Goal: Task Accomplishment & Management: Use online tool/utility

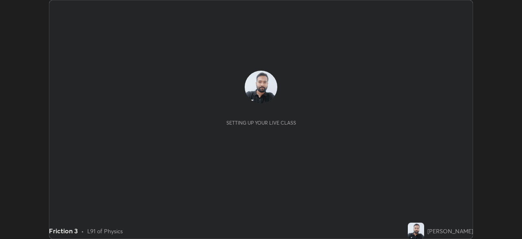
scroll to position [239, 522]
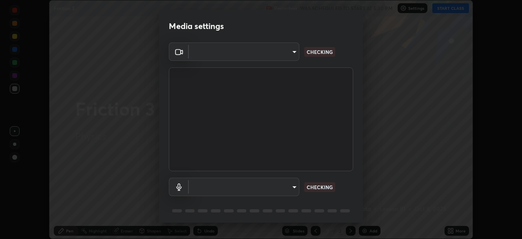
type input "c6d9f4fad3682c18dafb571cd2331b3ecaaf554884ec2734a231d331960bfaec"
click at [292, 51] on body "Erase all Friction 3 Recording WAS SCHEDULED TO START AT 5:30 PM Settings START…" at bounding box center [261, 119] width 522 height 239
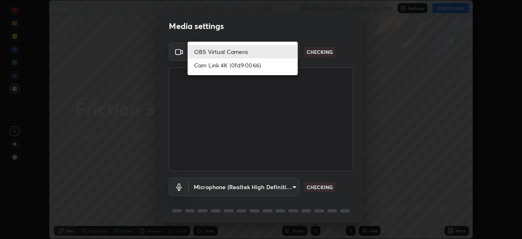
click at [285, 55] on li "OBS Virtual Camera" at bounding box center [243, 51] width 110 height 13
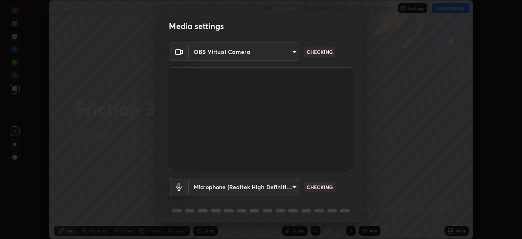
click at [293, 187] on body "Erase all Friction 3 Recording WAS SCHEDULED TO START AT 5:30 PM Settings START…" at bounding box center [261, 119] width 522 height 239
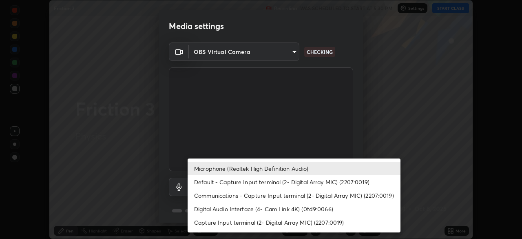
click at [286, 169] on li "Microphone (Realtek High Definition Audio)" at bounding box center [294, 168] width 213 height 13
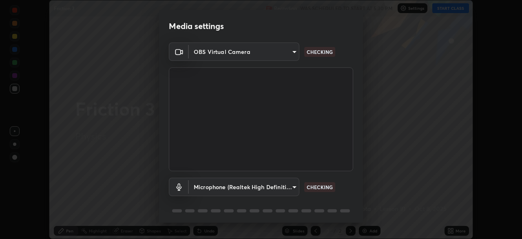
scroll to position [29, 0]
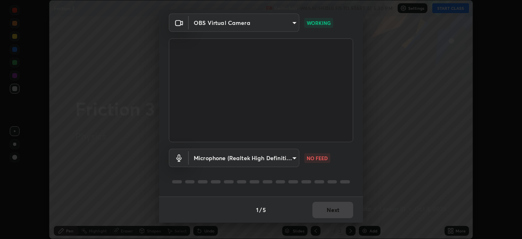
click at [293, 157] on body "Erase all Friction 3 Recording WAS SCHEDULED TO START AT 5:30 PM Settings START…" at bounding box center [261, 119] width 522 height 239
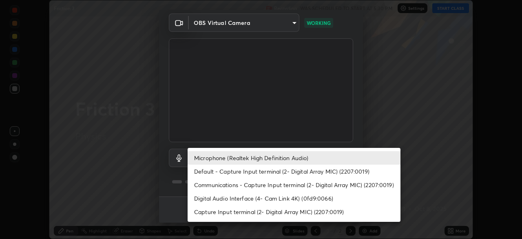
click at [287, 154] on li "Microphone (Realtek High Definition Audio)" at bounding box center [294, 157] width 213 height 13
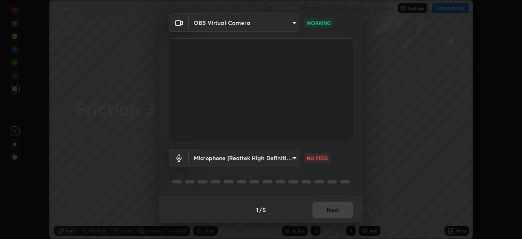
click at [296, 158] on body "Erase all Friction 3 Recording WAS SCHEDULED TO START AT 5:30 PM Settings START…" at bounding box center [261, 119] width 522 height 239
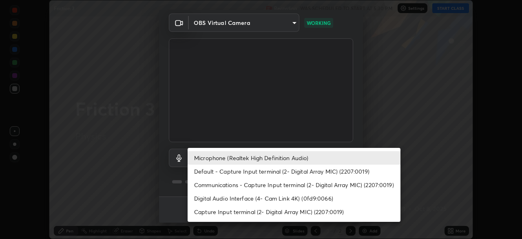
click at [253, 172] on li "Default - Capture Input terminal (2- Digital Array MIC) (2207:0019)" at bounding box center [294, 170] width 213 height 13
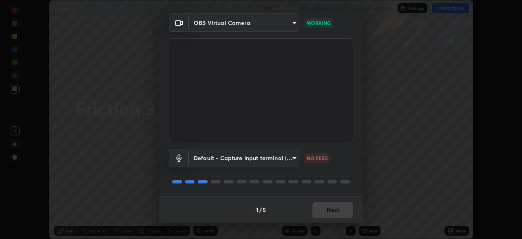
click at [255, 162] on body "Erase all Friction 3 Recording WAS SCHEDULED TO START AT 5:30 PM Settings START…" at bounding box center [261, 119] width 522 height 239
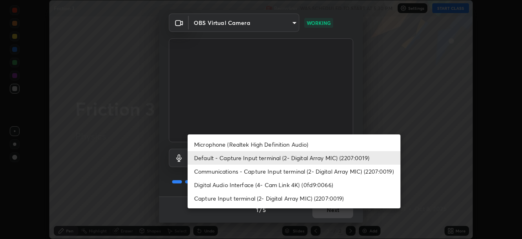
click at [246, 145] on li "Microphone (Realtek High Definition Audio)" at bounding box center [294, 144] width 213 height 13
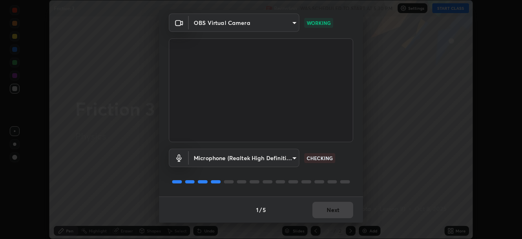
type input "08d2579e0e28a31325e46f1a0935fd135ddd04ca2428966b5fd78fa4b1a724ef"
click at [333, 206] on button "Next" at bounding box center [333, 210] width 41 height 16
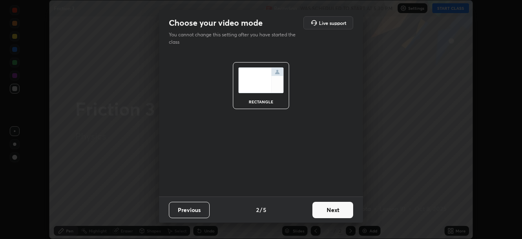
click at [338, 212] on button "Next" at bounding box center [333, 210] width 41 height 16
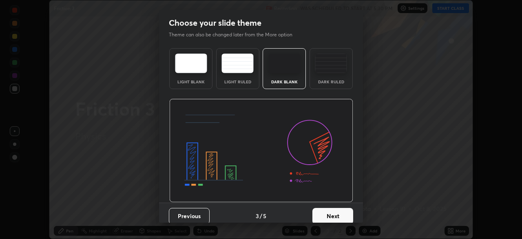
click at [340, 211] on button "Next" at bounding box center [333, 216] width 41 height 16
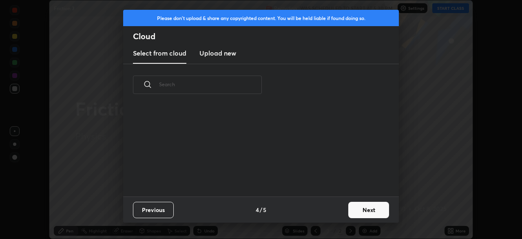
click at [340, 216] on div "Previous 4 / 5 Next" at bounding box center [261, 209] width 276 height 26
click at [363, 207] on button "Next" at bounding box center [369, 210] width 41 height 16
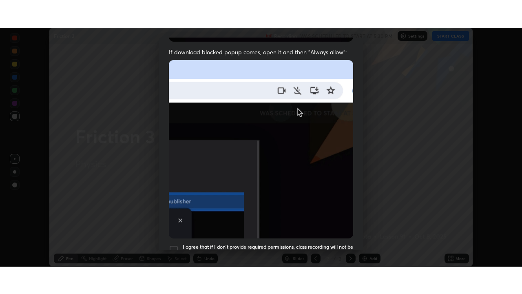
scroll to position [196, 0]
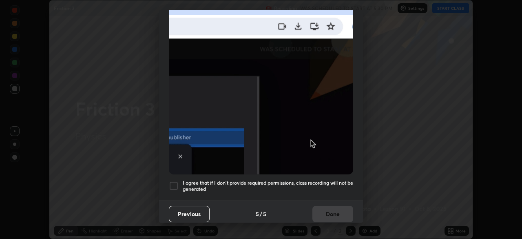
click at [174, 181] on div at bounding box center [174, 186] width 10 height 10
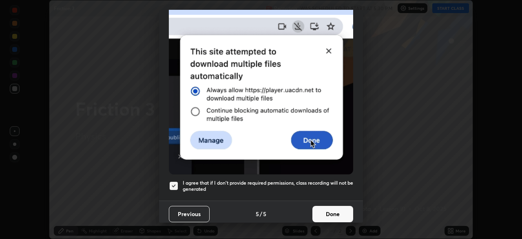
click at [325, 206] on button "Done" at bounding box center [333, 214] width 41 height 16
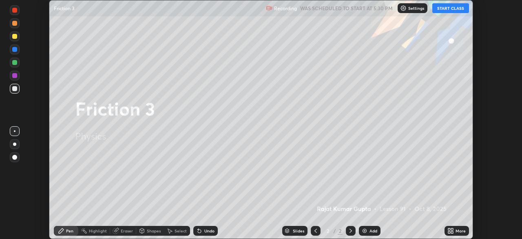
click at [456, 6] on button "START CLASS" at bounding box center [451, 8] width 37 height 10
click at [451, 231] on icon at bounding box center [452, 232] width 2 height 2
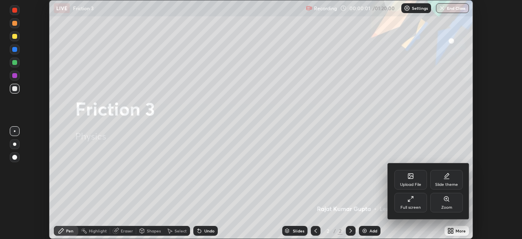
click at [416, 206] on div "Full screen" at bounding box center [411, 207] width 20 height 4
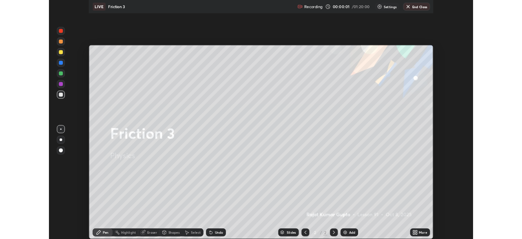
scroll to position [294, 522]
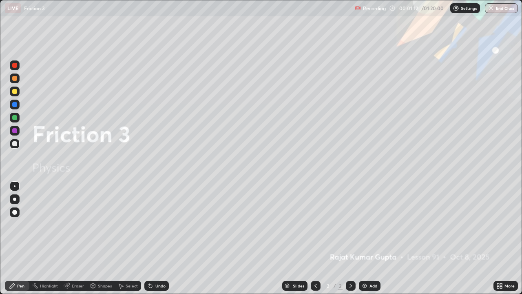
click at [159, 238] on div "Undo" at bounding box center [161, 286] width 10 height 4
click at [22, 238] on div "Pen" at bounding box center [20, 286] width 7 height 4
click at [16, 132] on div at bounding box center [14, 130] width 5 height 5
click at [364, 238] on img at bounding box center [365, 285] width 7 height 7
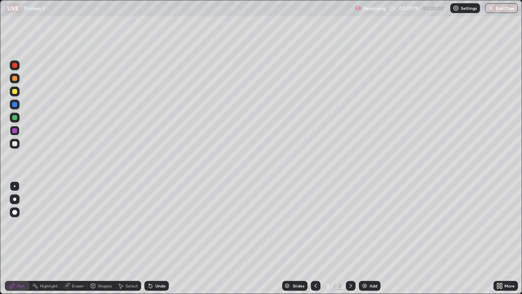
click at [13, 212] on div at bounding box center [14, 212] width 5 height 5
click at [14, 212] on div at bounding box center [14, 212] width 5 height 5
click at [13, 145] on div at bounding box center [14, 143] width 5 height 5
click at [16, 208] on div at bounding box center [15, 212] width 10 height 10
click at [14, 146] on div at bounding box center [14, 143] width 5 height 5
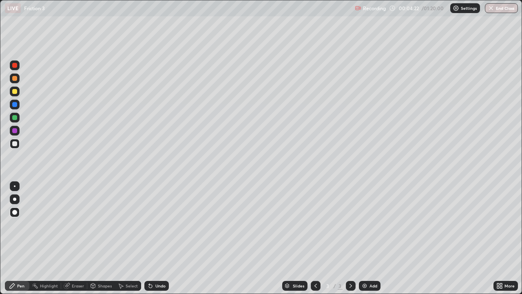
click at [156, 238] on div "Undo" at bounding box center [156, 286] width 24 height 10
click at [156, 238] on div "Undo" at bounding box center [161, 286] width 10 height 4
click at [154, 238] on div "Undo" at bounding box center [156, 286] width 24 height 10
click at [156, 238] on div "Undo" at bounding box center [161, 286] width 10 height 4
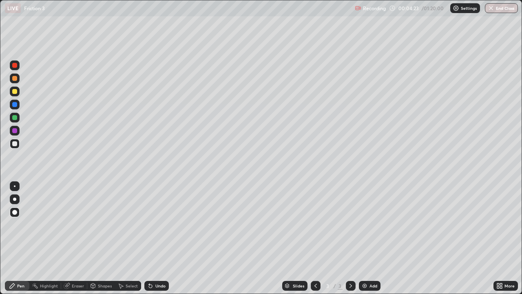
click at [156, 238] on div "Undo" at bounding box center [161, 286] width 10 height 4
click at [154, 238] on div "Undo" at bounding box center [156, 286] width 24 height 10
click at [153, 238] on div "Undo" at bounding box center [156, 286] width 24 height 10
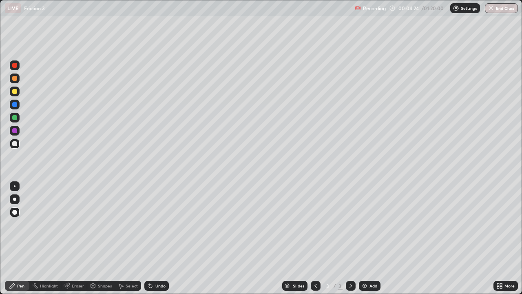
click at [153, 238] on div "Undo" at bounding box center [156, 286] width 24 height 10
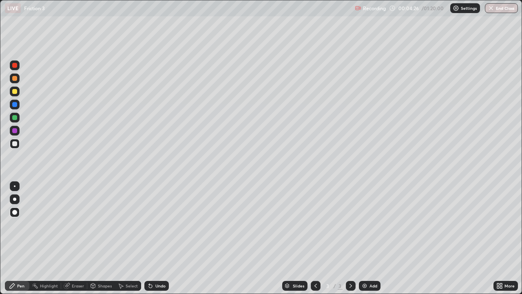
click at [154, 238] on div "Undo" at bounding box center [156, 286] width 24 height 10
click at [156, 238] on div "Undo" at bounding box center [161, 286] width 10 height 4
click at [159, 238] on div "Undo" at bounding box center [161, 286] width 10 height 4
click at [18, 93] on div at bounding box center [15, 92] width 10 height 10
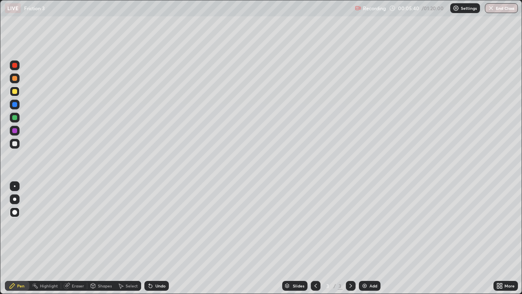
click at [20, 238] on div "Pen" at bounding box center [20, 286] width 7 height 4
click at [157, 238] on div "Undo" at bounding box center [156, 286] width 24 height 10
click at [156, 238] on div "Undo" at bounding box center [161, 286] width 10 height 4
click at [11, 143] on div at bounding box center [15, 144] width 10 height 10
click at [151, 238] on div "Undo" at bounding box center [156, 286] width 24 height 10
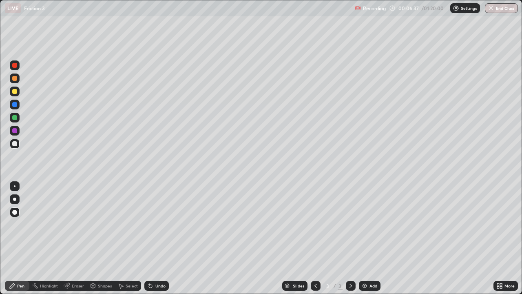
click at [153, 238] on div "Undo" at bounding box center [156, 286] width 24 height 10
click at [14, 130] on div at bounding box center [14, 130] width 5 height 5
click at [351, 238] on icon at bounding box center [351, 285] width 7 height 7
click at [368, 238] on div "Add" at bounding box center [370, 286] width 22 height 10
click at [18, 238] on div "Pen" at bounding box center [20, 286] width 7 height 4
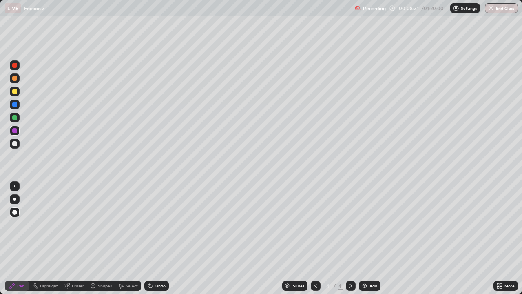
click at [13, 144] on div at bounding box center [14, 143] width 5 height 5
click at [15, 144] on div at bounding box center [14, 143] width 5 height 5
click at [15, 105] on div at bounding box center [14, 104] width 5 height 5
click at [16, 118] on div at bounding box center [14, 117] width 5 height 5
click at [12, 107] on div at bounding box center [15, 105] width 10 height 10
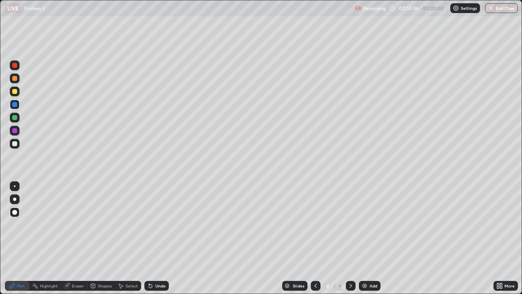
click at [10, 116] on div at bounding box center [15, 118] width 10 height 10
click at [15, 107] on div at bounding box center [15, 105] width 10 height 10
click at [350, 238] on icon at bounding box center [351, 286] width 2 height 4
click at [368, 238] on div "Add" at bounding box center [370, 286] width 22 height 10
click at [11, 134] on div at bounding box center [15, 131] width 10 height 10
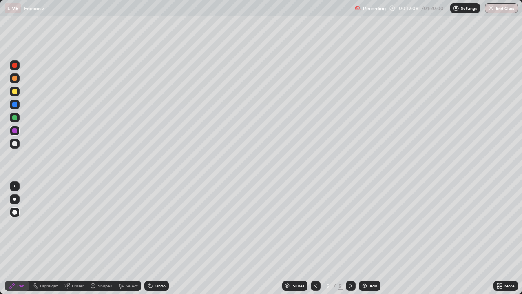
click at [15, 132] on div at bounding box center [14, 130] width 5 height 5
click at [14, 129] on div at bounding box center [14, 130] width 5 height 5
click at [15, 117] on div at bounding box center [14, 117] width 5 height 5
click at [76, 238] on div "Eraser" at bounding box center [78, 286] width 12 height 4
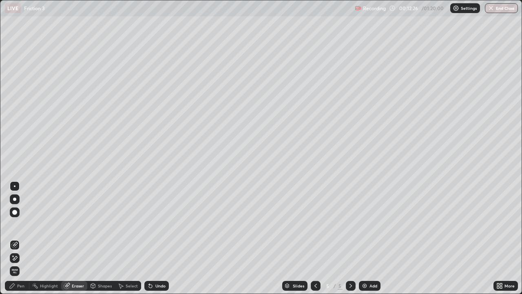
click at [20, 238] on div "Pen" at bounding box center [20, 286] width 7 height 4
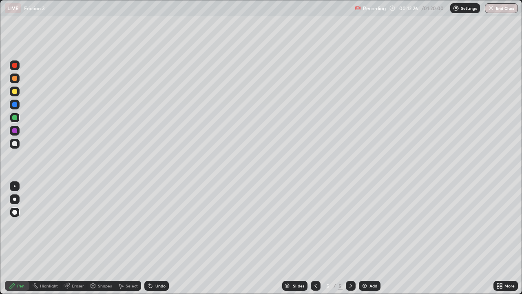
click at [22, 238] on div "Pen" at bounding box center [20, 286] width 7 height 4
click at [13, 131] on div at bounding box center [14, 130] width 5 height 5
click at [13, 212] on div at bounding box center [14, 212] width 5 height 5
click at [14, 117] on div at bounding box center [14, 117] width 5 height 5
click at [14, 145] on div at bounding box center [14, 143] width 5 height 5
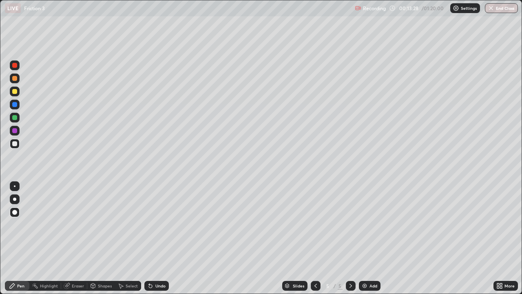
click at [11, 130] on div at bounding box center [15, 131] width 10 height 10
click at [156, 238] on div "Undo" at bounding box center [161, 286] width 10 height 4
click at [15, 146] on div at bounding box center [14, 143] width 5 height 5
click at [14, 119] on div at bounding box center [14, 117] width 5 height 5
click at [15, 131] on div at bounding box center [14, 130] width 5 height 5
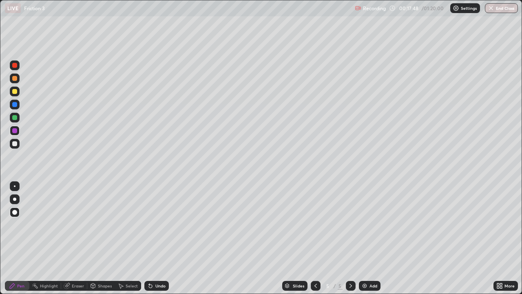
click at [157, 238] on div "Undo" at bounding box center [161, 286] width 10 height 4
click at [498, 238] on icon at bounding box center [499, 287] width 2 height 2
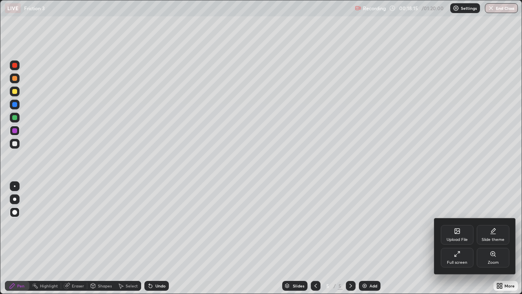
click at [457, 238] on div "Full screen" at bounding box center [457, 258] width 33 height 20
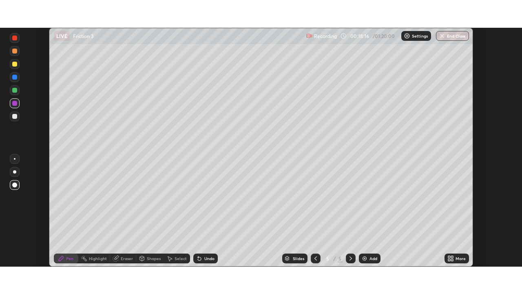
scroll to position [40576, 40292]
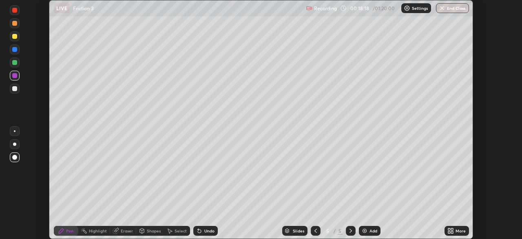
click at [452, 232] on icon at bounding box center [452, 232] width 2 height 2
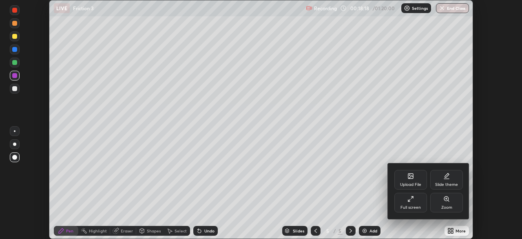
click at [416, 209] on div "Full screen" at bounding box center [411, 207] width 20 height 4
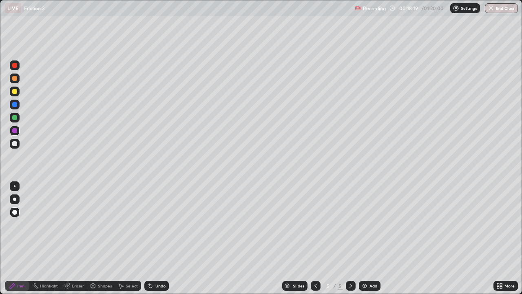
scroll to position [294, 522]
click at [15, 118] on div at bounding box center [14, 117] width 5 height 5
click at [14, 88] on div at bounding box center [15, 92] width 10 height 10
click at [14, 104] on div at bounding box center [14, 104] width 5 height 5
click at [76, 238] on div "Eraser" at bounding box center [78, 286] width 12 height 4
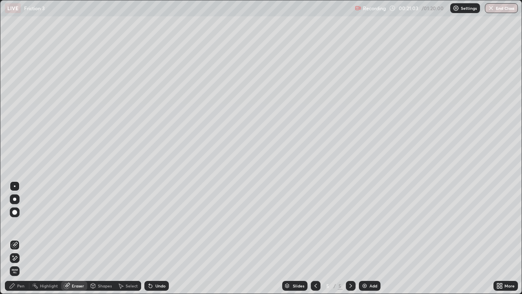
click at [17, 238] on div "Pen" at bounding box center [17, 286] width 24 height 10
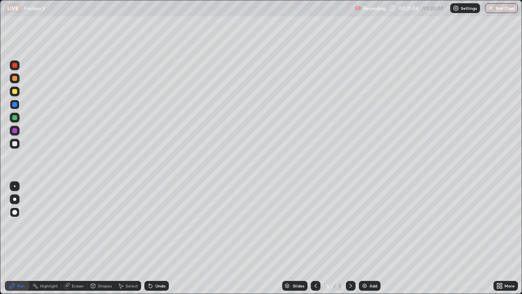
click at [20, 238] on div "Pen" at bounding box center [20, 286] width 7 height 4
click at [161, 238] on div "Undo" at bounding box center [161, 286] width 10 height 4
click at [160, 238] on div "Undo" at bounding box center [161, 286] width 10 height 4
click at [159, 238] on div "Undo" at bounding box center [161, 286] width 10 height 4
click at [158, 238] on div "Undo" at bounding box center [161, 286] width 10 height 4
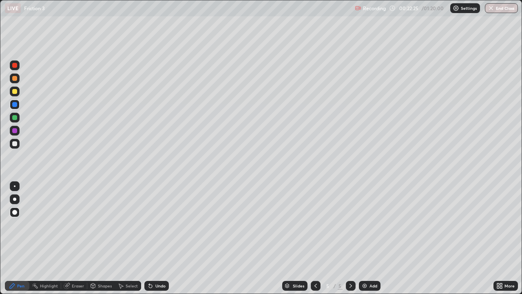
click at [350, 238] on icon at bounding box center [351, 285] width 7 height 7
click at [366, 238] on img at bounding box center [365, 285] width 7 height 7
click at [15, 144] on div at bounding box center [14, 143] width 5 height 5
click at [19, 144] on div at bounding box center [15, 144] width 10 height 10
click at [368, 238] on div "Add" at bounding box center [370, 286] width 22 height 10
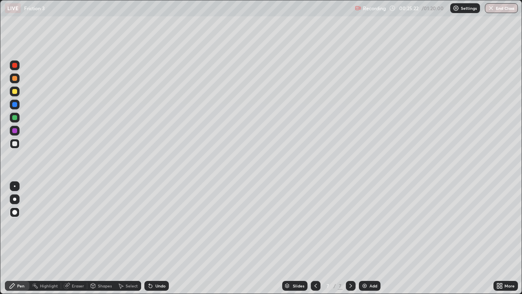
click at [315, 238] on icon at bounding box center [316, 285] width 7 height 7
click at [350, 238] on icon at bounding box center [351, 285] width 7 height 7
click at [369, 238] on div "Add" at bounding box center [370, 286] width 22 height 10
click at [315, 238] on icon at bounding box center [316, 285] width 7 height 7
click at [13, 92] on div at bounding box center [14, 91] width 5 height 5
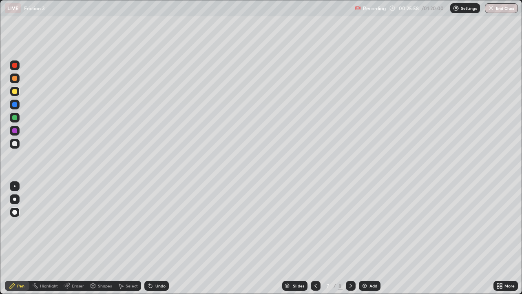
click at [16, 143] on div at bounding box center [14, 143] width 5 height 5
click at [15, 142] on div at bounding box center [14, 143] width 5 height 5
click at [15, 91] on div at bounding box center [14, 91] width 5 height 5
click at [17, 147] on div at bounding box center [15, 144] width 10 height 10
click at [16, 145] on div at bounding box center [14, 143] width 5 height 5
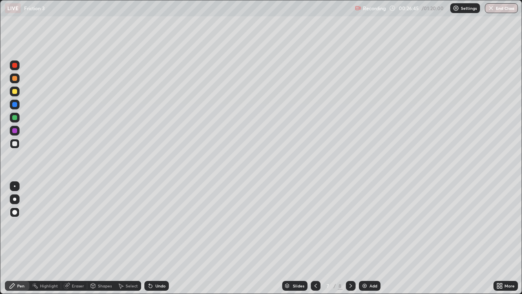
click at [14, 118] on div at bounding box center [14, 117] width 5 height 5
click at [158, 238] on div "Undo" at bounding box center [161, 286] width 10 height 4
click at [157, 238] on div "Undo" at bounding box center [161, 286] width 10 height 4
click at [14, 146] on div at bounding box center [15, 144] width 10 height 10
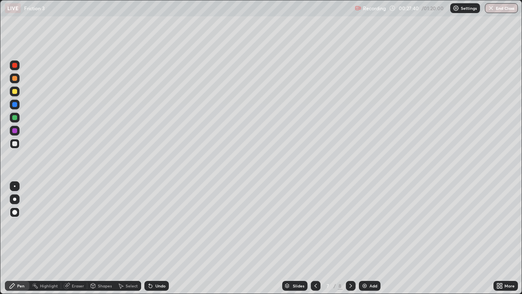
click at [156, 238] on div "Undo" at bounding box center [161, 286] width 10 height 4
click at [153, 238] on div "Undo" at bounding box center [156, 286] width 24 height 10
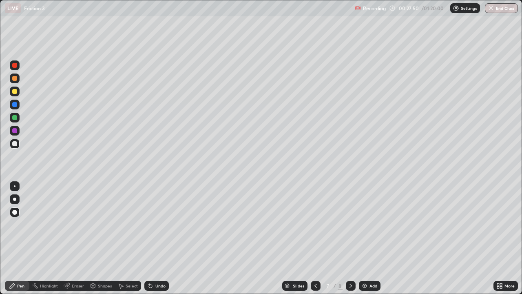
click at [151, 238] on icon at bounding box center [150, 285] width 7 height 7
click at [156, 238] on div "Undo" at bounding box center [161, 286] width 10 height 4
click at [15, 133] on div at bounding box center [15, 131] width 10 height 10
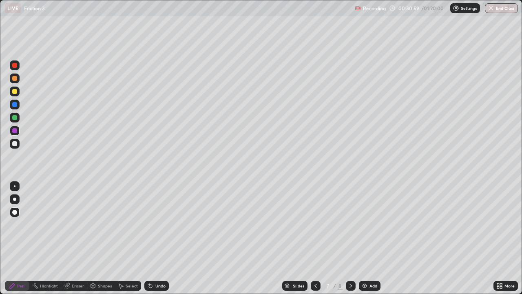
click at [156, 238] on div "Undo" at bounding box center [161, 286] width 10 height 4
click at [367, 238] on img at bounding box center [365, 285] width 7 height 7
click at [15, 119] on div at bounding box center [14, 117] width 5 height 5
click at [12, 238] on icon at bounding box center [12, 285] width 5 height 5
click at [13, 144] on div at bounding box center [14, 143] width 5 height 5
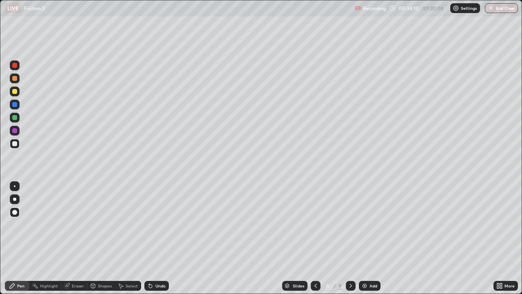
click at [156, 238] on div "Undo" at bounding box center [156, 286] width 24 height 10
click at [156, 238] on div "Undo" at bounding box center [161, 286] width 10 height 4
click at [156, 238] on div "Undo" at bounding box center [156, 286] width 24 height 10
click at [314, 238] on icon at bounding box center [316, 285] width 7 height 7
click at [347, 238] on div at bounding box center [351, 286] width 10 height 10
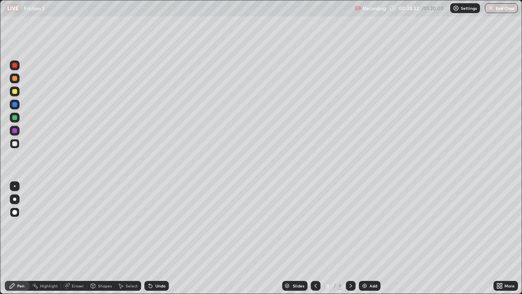
click at [13, 133] on div at bounding box center [14, 130] width 5 height 5
click at [350, 238] on icon at bounding box center [351, 285] width 7 height 7
click at [312, 238] on div at bounding box center [316, 286] width 10 height 10
click at [351, 238] on icon at bounding box center [351, 285] width 7 height 7
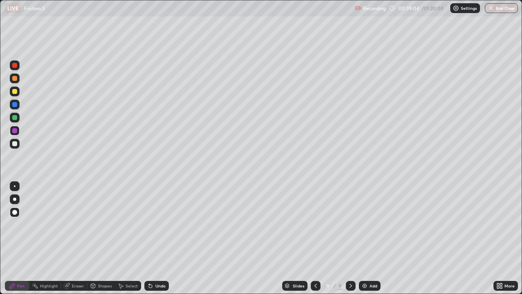
click at [315, 238] on icon at bounding box center [316, 286] width 2 height 4
click at [350, 238] on icon at bounding box center [351, 285] width 7 height 7
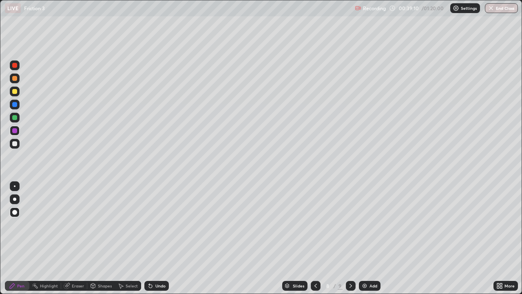
click at [349, 238] on icon at bounding box center [351, 285] width 7 height 7
click at [315, 238] on icon at bounding box center [316, 285] width 7 height 7
click at [349, 238] on icon at bounding box center [351, 285] width 7 height 7
click at [350, 238] on icon at bounding box center [351, 285] width 7 height 7
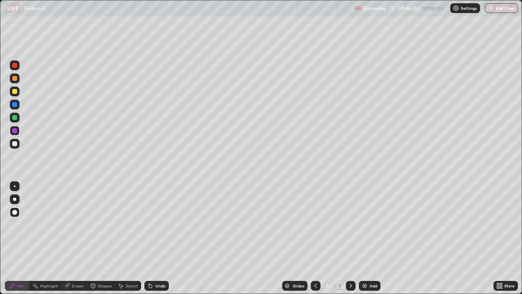
click at [349, 238] on icon at bounding box center [351, 285] width 7 height 7
click at [14, 145] on div at bounding box center [14, 143] width 5 height 5
click at [157, 238] on div "Undo" at bounding box center [161, 286] width 10 height 4
click at [156, 238] on div "Undo" at bounding box center [161, 286] width 10 height 4
click at [157, 238] on div "Undo" at bounding box center [161, 286] width 10 height 4
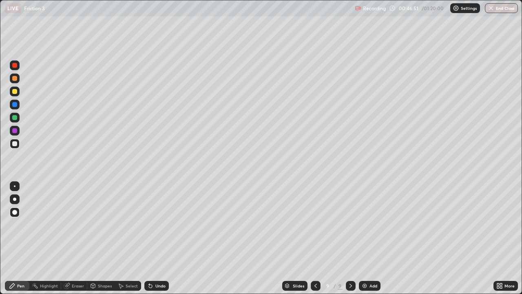
click at [371, 238] on div "Add" at bounding box center [374, 286] width 8 height 4
click at [12, 143] on div at bounding box center [15, 144] width 10 height 10
click at [157, 238] on div "Undo" at bounding box center [161, 286] width 10 height 4
click at [156, 238] on div "Undo" at bounding box center [161, 286] width 10 height 4
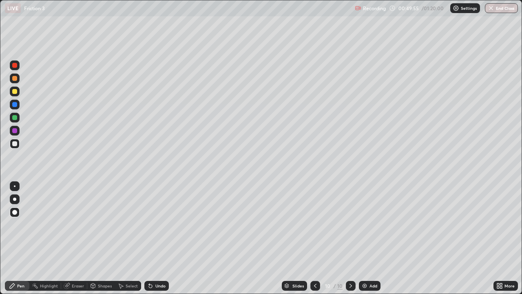
click at [12, 127] on div at bounding box center [15, 131] width 10 height 10
click at [315, 238] on icon at bounding box center [315, 285] width 7 height 7
click at [350, 238] on icon at bounding box center [351, 285] width 7 height 7
click at [145, 238] on div "Undo" at bounding box center [156, 286] width 24 height 10
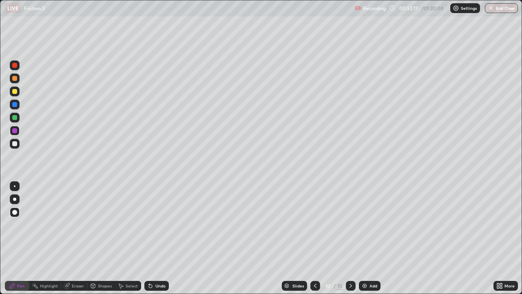
click at [140, 238] on div "Select" at bounding box center [128, 286] width 26 height 10
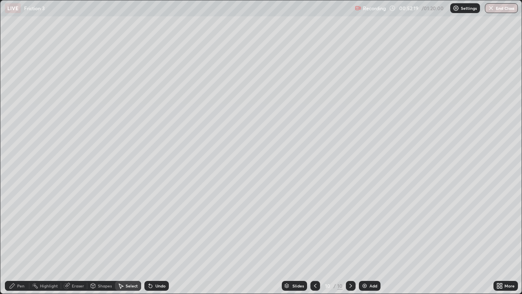
click at [159, 238] on div "Undo" at bounding box center [161, 286] width 10 height 4
click at [25, 238] on div "Pen" at bounding box center [17, 286] width 24 height 10
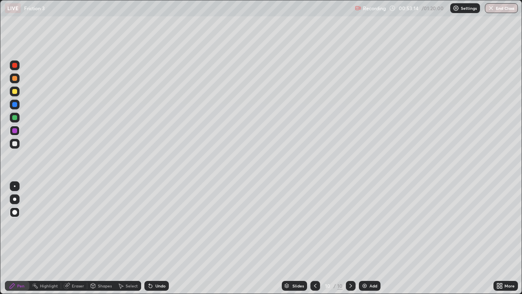
click at [350, 238] on icon at bounding box center [351, 285] width 7 height 7
click at [370, 238] on div "Add" at bounding box center [374, 286] width 8 height 4
click at [15, 145] on div at bounding box center [14, 143] width 5 height 5
click at [12, 80] on div at bounding box center [15, 78] width 10 height 10
click at [16, 93] on div at bounding box center [14, 91] width 5 height 5
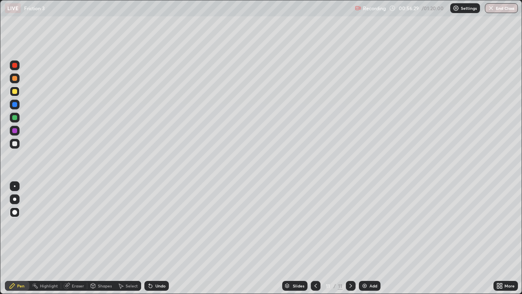
click at [14, 131] on div at bounding box center [14, 130] width 5 height 5
click at [14, 95] on div at bounding box center [15, 92] width 10 height 10
click at [370, 238] on div "Add" at bounding box center [370, 286] width 22 height 10
click at [14, 146] on div at bounding box center [14, 143] width 5 height 5
click at [156, 238] on div "Undo" at bounding box center [161, 286] width 10 height 4
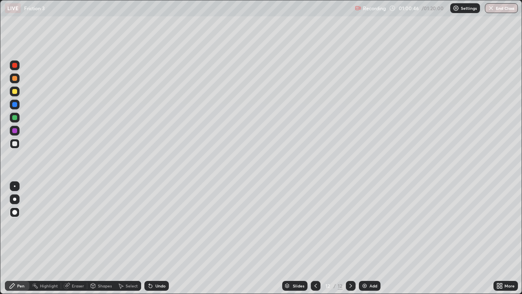
click at [156, 238] on div "Undo" at bounding box center [161, 286] width 10 height 4
click at [13, 130] on div at bounding box center [14, 130] width 5 height 5
click at [13, 144] on div at bounding box center [14, 143] width 5 height 5
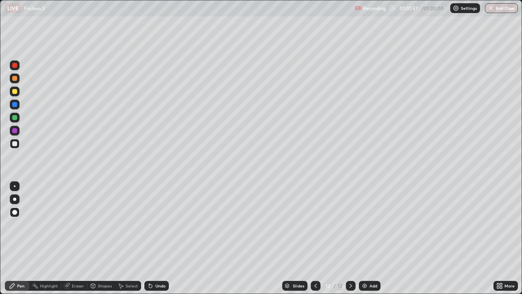
click at [14, 104] on div at bounding box center [14, 104] width 5 height 5
click at [74, 238] on div "Eraser" at bounding box center [78, 286] width 12 height 4
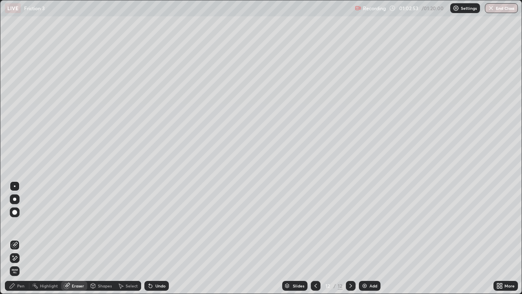
click at [351, 238] on icon at bounding box center [351, 285] width 7 height 7
click at [367, 238] on img at bounding box center [365, 285] width 7 height 7
click at [18, 238] on div "Pen" at bounding box center [20, 286] width 7 height 4
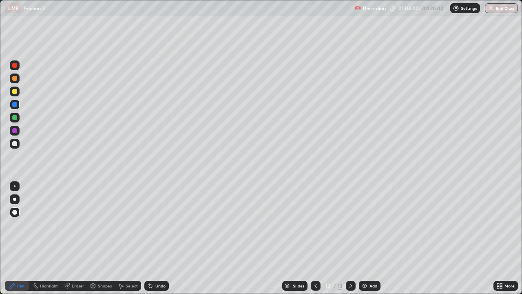
click at [158, 238] on div "Undo" at bounding box center [156, 286] width 24 height 10
click at [105, 238] on div "Shapes" at bounding box center [105, 286] width 14 height 4
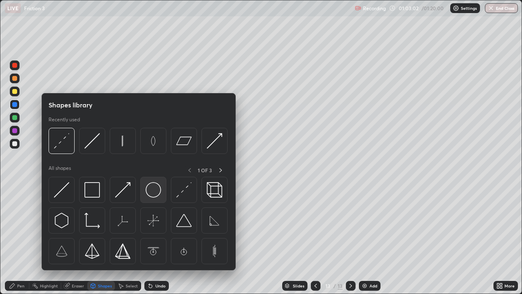
click at [151, 193] on img at bounding box center [154, 190] width 16 height 16
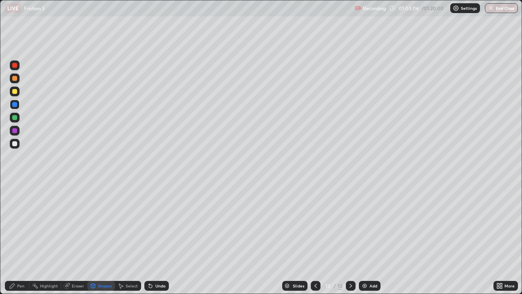
click at [16, 238] on icon at bounding box center [12, 285] width 7 height 7
click at [11, 91] on div at bounding box center [15, 92] width 10 height 10
click at [102, 238] on div "Shapes" at bounding box center [105, 286] width 14 height 4
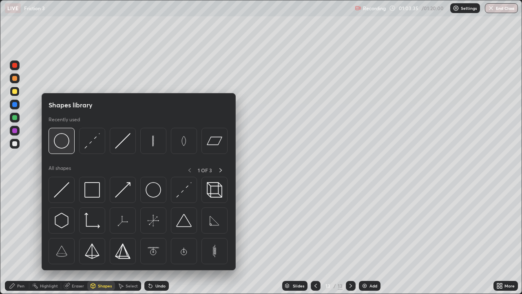
click at [62, 142] on img at bounding box center [62, 141] width 16 height 16
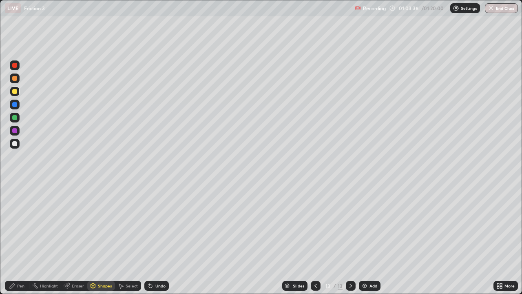
click at [14, 131] on div at bounding box center [14, 130] width 5 height 5
click at [18, 238] on div "Pen" at bounding box center [20, 286] width 7 height 4
click at [12, 131] on div at bounding box center [14, 130] width 5 height 5
click at [13, 92] on div at bounding box center [14, 91] width 5 height 5
click at [15, 65] on div at bounding box center [14, 65] width 5 height 5
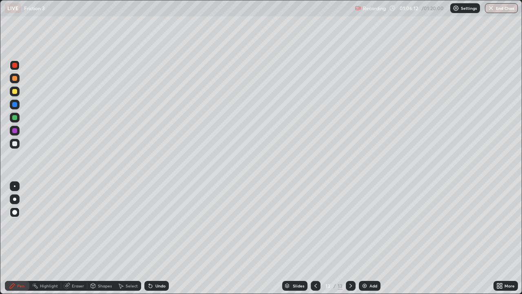
click at [497, 9] on button "End Class" at bounding box center [501, 8] width 33 height 10
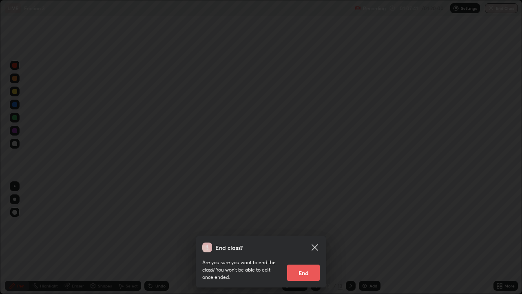
click at [299, 238] on button "End" at bounding box center [303, 272] width 33 height 16
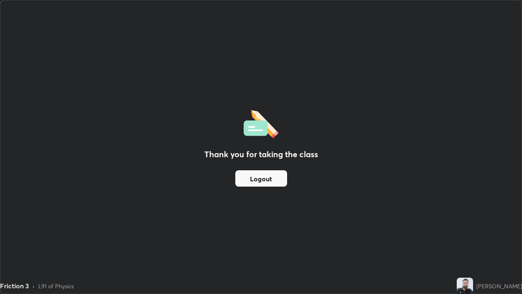
click at [251, 180] on button "Logout" at bounding box center [261, 178] width 52 height 16
